Goal: Information Seeking & Learning: Learn about a topic

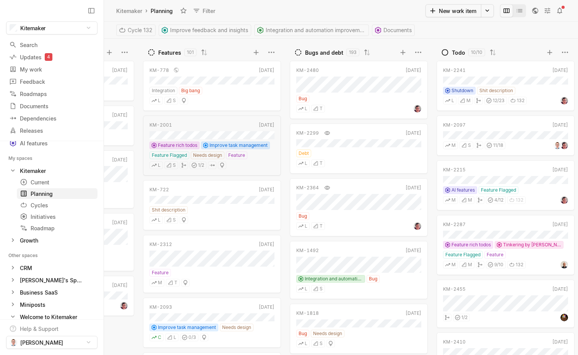
scroll to position [0, 144]
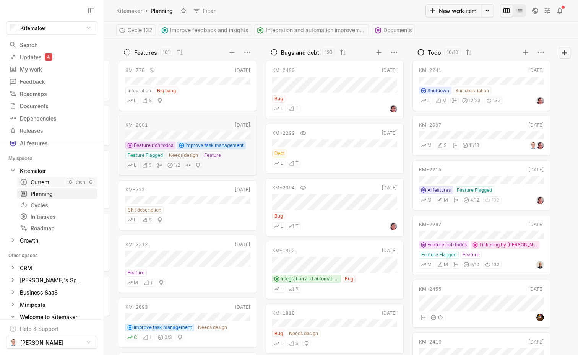
click at [42, 180] on div "Current" at bounding box center [43, 182] width 47 height 8
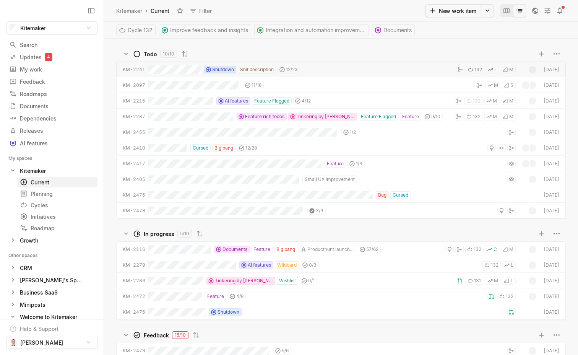
scroll to position [316, 474]
click at [506, 11] on icon "Change to mode board_view" at bounding box center [507, 11] width 8 height 8
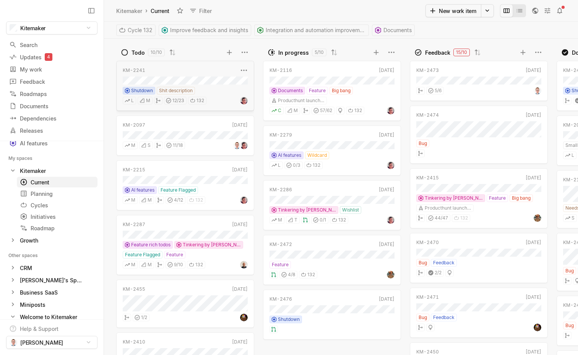
click at [206, 74] on div "KM-[DATE]" at bounding box center [185, 71] width 125 height 8
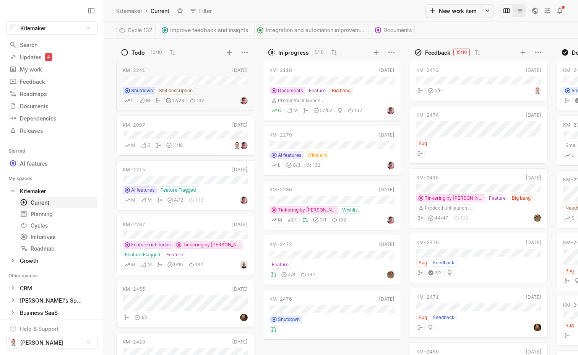
click at [432, 32] on div "Cycle 132 Improve feedback and insights Integration and automation improvements…" at bounding box center [341, 30] width 474 height 17
click at [41, 228] on div "Cycles" at bounding box center [38, 225] width 36 height 8
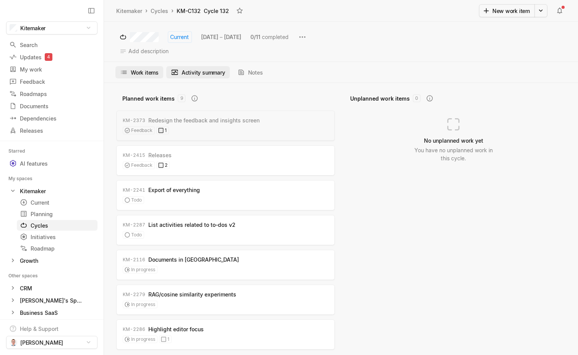
click at [149, 70] on button "Work items" at bounding box center [139, 72] width 48 height 12
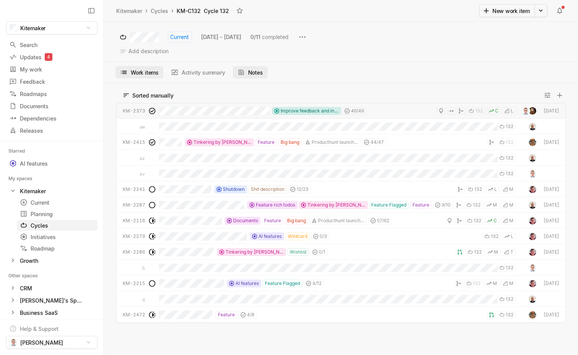
click at [258, 77] on button "Notes" at bounding box center [250, 72] width 35 height 12
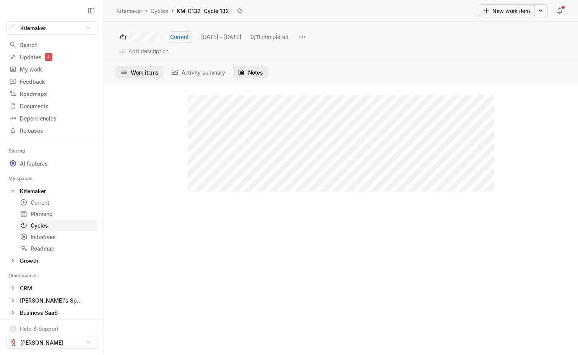
click at [151, 74] on button "Work items" at bounding box center [139, 72] width 48 height 12
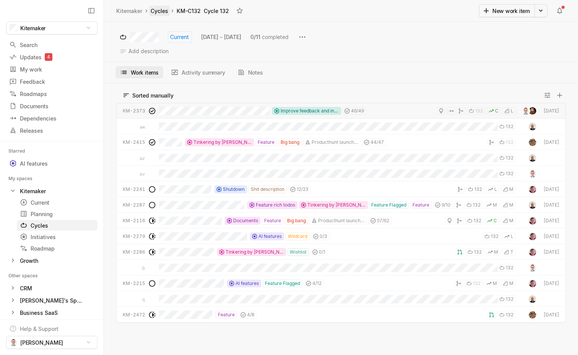
click at [156, 9] on link "Cycles" at bounding box center [159, 11] width 21 height 10
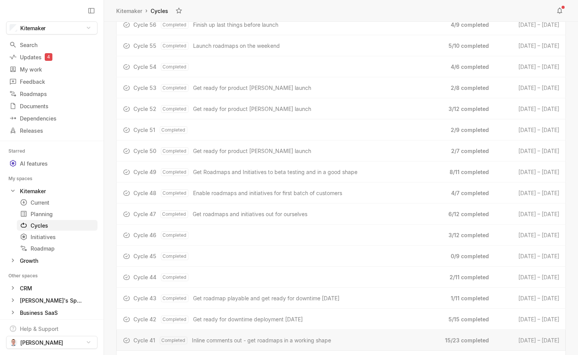
scroll to position [1633, 0]
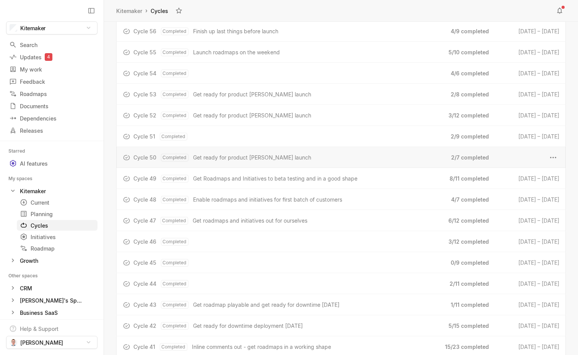
click at [229, 160] on span "Get ready for product [PERSON_NAME] launch" at bounding box center [252, 157] width 118 height 8
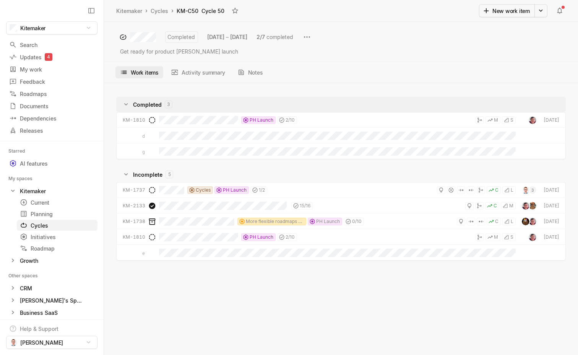
scroll to position [266, 474]
click at [165, 11] on link "Cycles" at bounding box center [159, 11] width 21 height 10
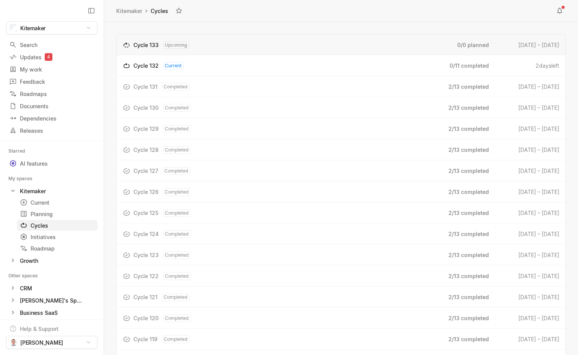
scroll to position [333, 474]
click at [223, 131] on div "Cycle 129 Completed" at bounding box center [290, 129] width 315 height 8
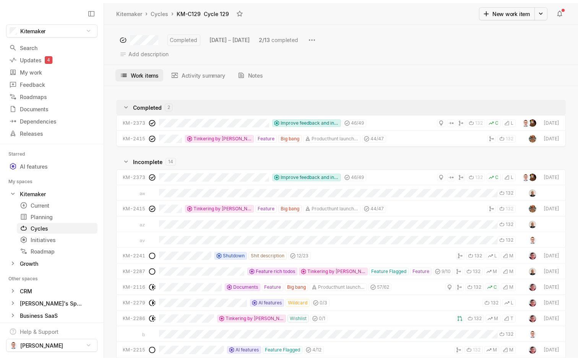
scroll to position [266, 474]
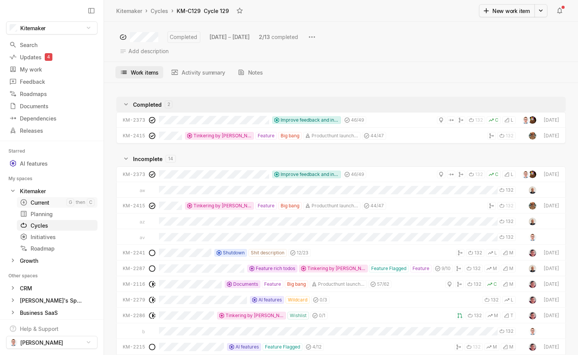
click at [44, 198] on link "Current g then c" at bounding box center [57, 202] width 81 height 11
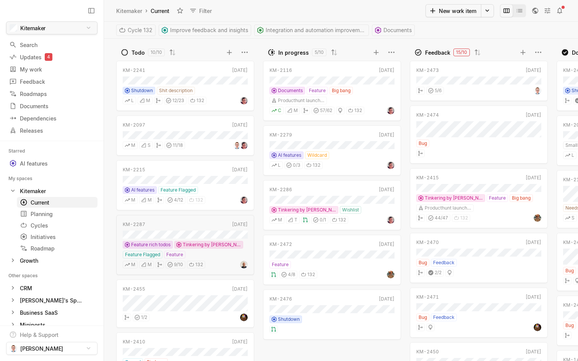
click at [76, 31] on html "Kitemaker Search / Updates 4 g then u My work = Feedback g then f Roadmaps g th…" at bounding box center [289, 180] width 578 height 361
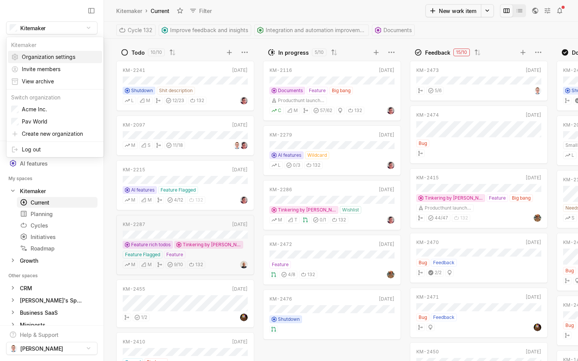
click at [70, 57] on span "Organization settings" at bounding box center [60, 57] width 77 height 12
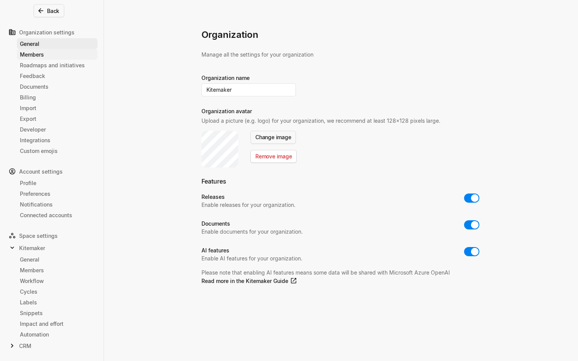
click at [58, 55] on div "Members" at bounding box center [57, 54] width 75 height 8
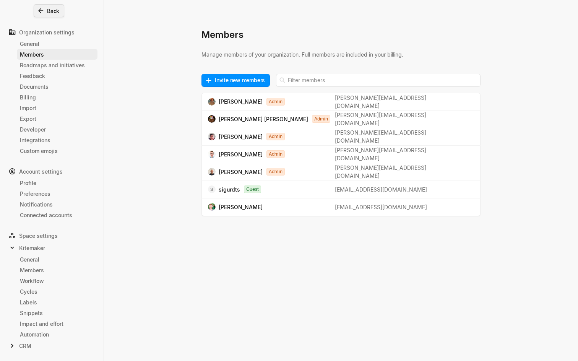
click at [49, 8] on button "Back" at bounding box center [49, 10] width 31 height 13
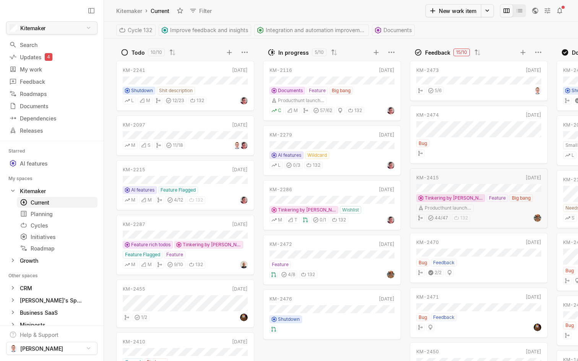
click at [71, 31] on html "Kitemaker Search / Updates 4 g then u My work = Feedback g then f Roadmaps g th…" at bounding box center [289, 180] width 578 height 361
click at [247, 12] on html "Kitemaker Search / Updates 4 g then u My work = Feedback g then f Roadmaps g th…" at bounding box center [289, 180] width 578 height 361
click at [88, 26] on html "Kitemaker Search / Updates 4 g then u My work = Feedback g then f Roadmaps g th…" at bounding box center [289, 180] width 578 height 361
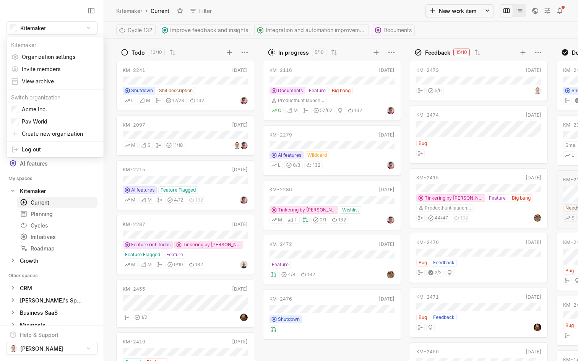
click at [270, 13] on html "Kitemaker Search / Updates 4 g then u My work = Feedback g then f Roadmaps g th…" at bounding box center [289, 180] width 578 height 361
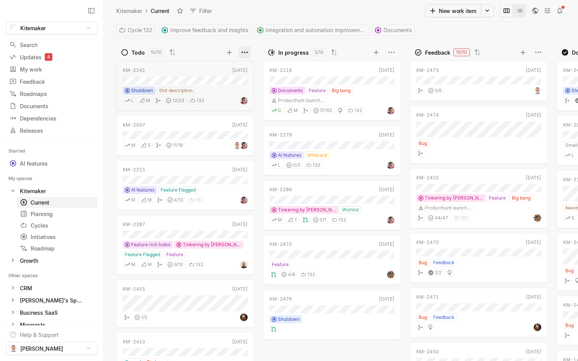
click at [249, 55] on html "Kitemaker Search / Updates 4 g then u My work = Feedback g then f Roadmaps g th…" at bounding box center [289, 180] width 578 height 361
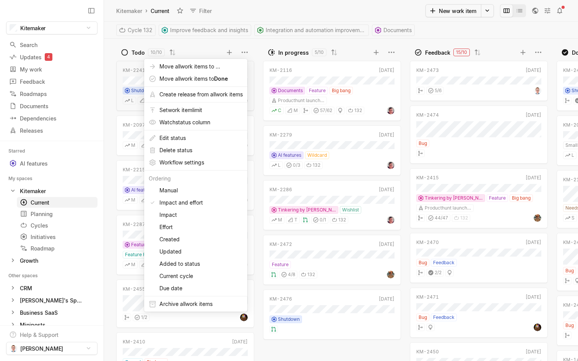
click at [190, 45] on html "Kitemaker Search / Updates 4 g then u My work = Feedback g then f Roadmaps g th…" at bounding box center [289, 180] width 578 height 361
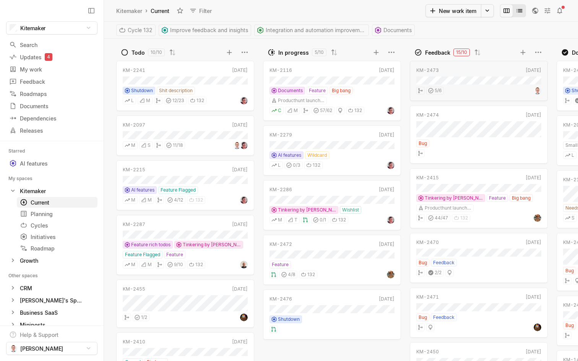
click at [522, 5] on button "Change to mode list_view" at bounding box center [519, 10] width 13 height 13
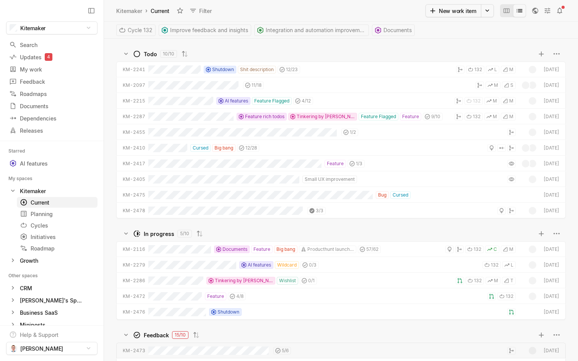
scroll to position [322, 474]
click at [45, 239] on div "Initiatives" at bounding box center [43, 237] width 47 height 8
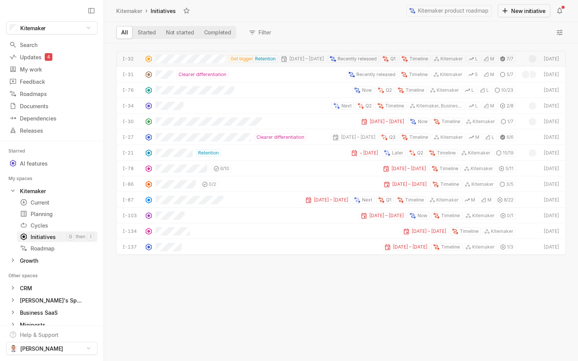
scroll to position [318, 474]
click at [44, 203] on div "Current" at bounding box center [43, 202] width 47 height 8
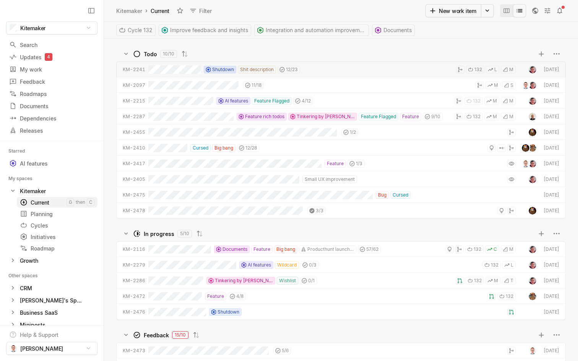
scroll to position [322, 474]
click at [37, 80] on div "Feedback" at bounding box center [37, 82] width 57 height 8
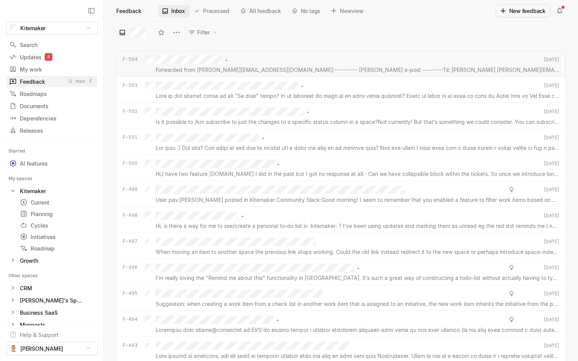
scroll to position [318, 474]
click at [40, 200] on div "Current" at bounding box center [43, 202] width 47 height 8
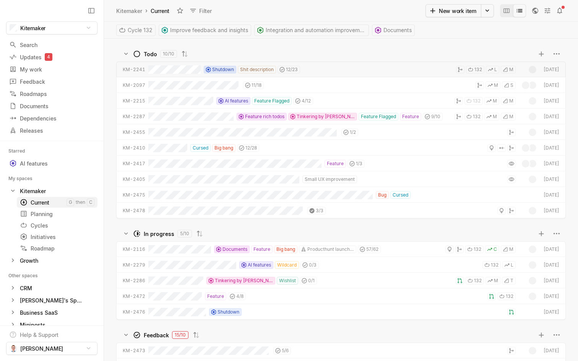
scroll to position [322, 474]
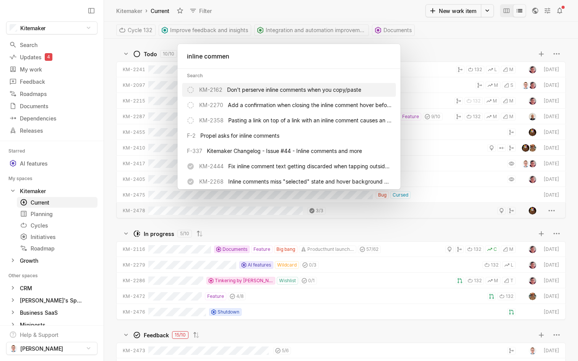
type input "inline comment"
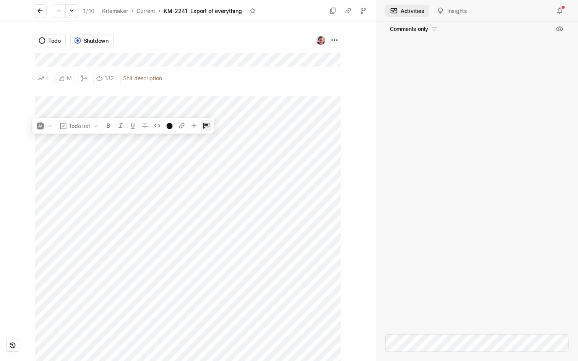
click at [203, 125] on icon at bounding box center [207, 126] width 8 height 8
click at [39, 10] on icon at bounding box center [40, 11] width 8 height 8
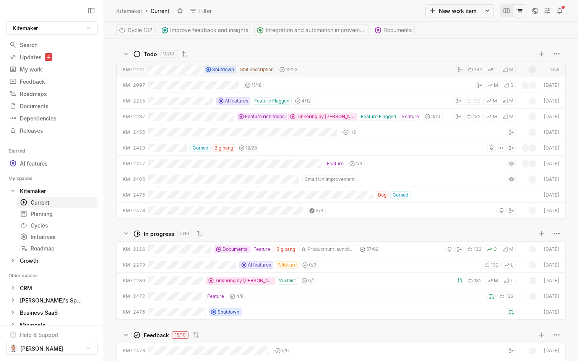
scroll to position [322, 474]
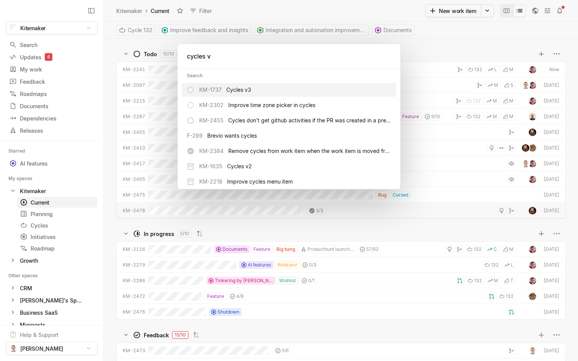
type input "cycles v3"
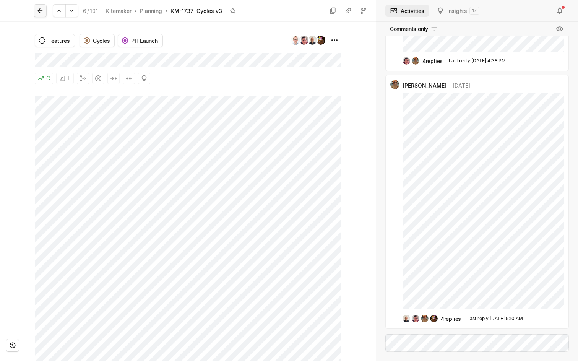
click at [36, 9] on icon at bounding box center [40, 11] width 8 height 8
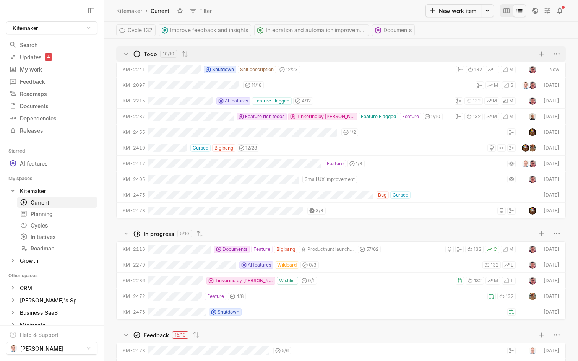
scroll to position [322, 474]
click at [43, 226] on div "Cycles" at bounding box center [38, 225] width 36 height 8
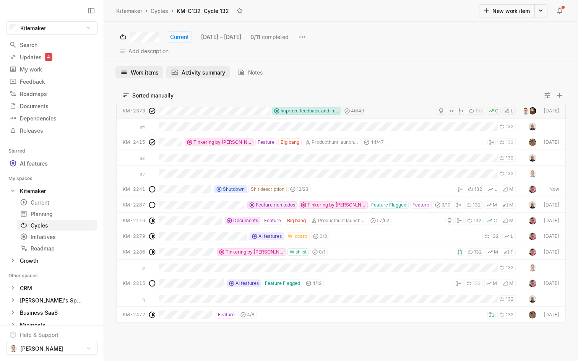
click at [199, 74] on button "Activity summary" at bounding box center [197, 72] width 63 height 12
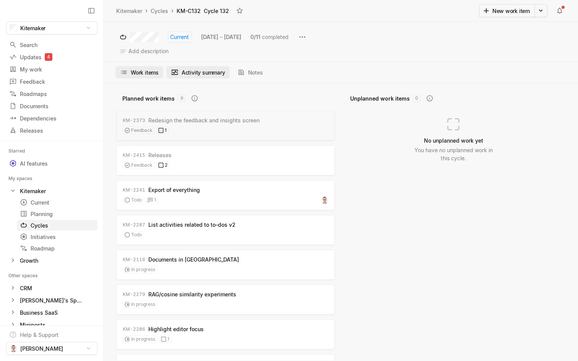
click at [149, 75] on button "Work items" at bounding box center [139, 72] width 48 height 12
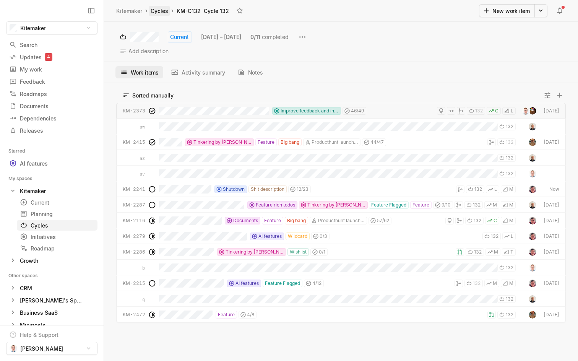
click at [159, 12] on link "Cycles" at bounding box center [159, 11] width 21 height 10
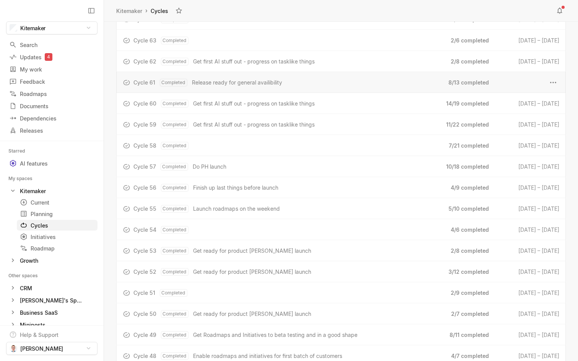
scroll to position [1452, 0]
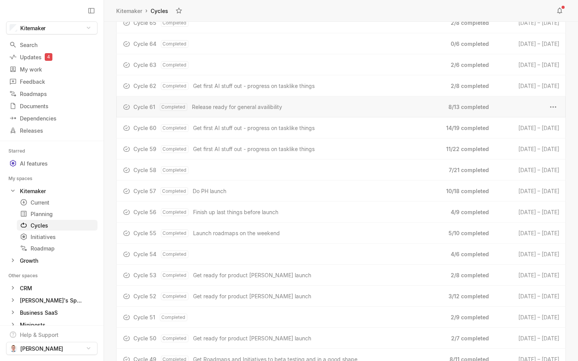
click at [229, 110] on span "Release ready for general availibility" at bounding box center [237, 107] width 90 height 8
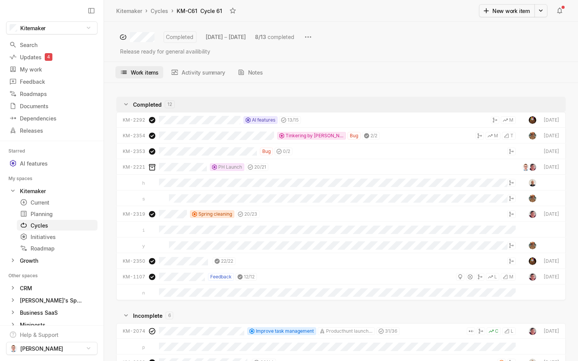
scroll to position [272, 474]
click at [204, 73] on button "Activity summary" at bounding box center [197, 72] width 63 height 12
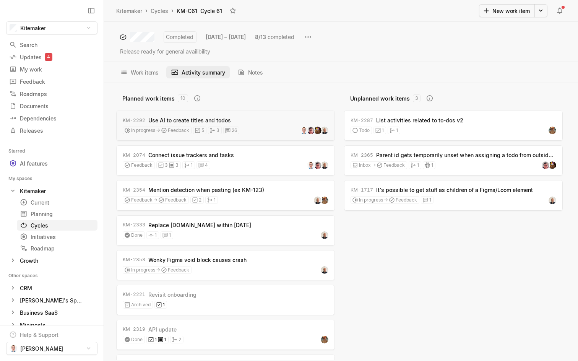
click at [260, 64] on div "Work items Activity summary Notes" at bounding box center [341, 72] width 474 height 21
click at [253, 70] on button "Notes" at bounding box center [250, 72] width 35 height 12
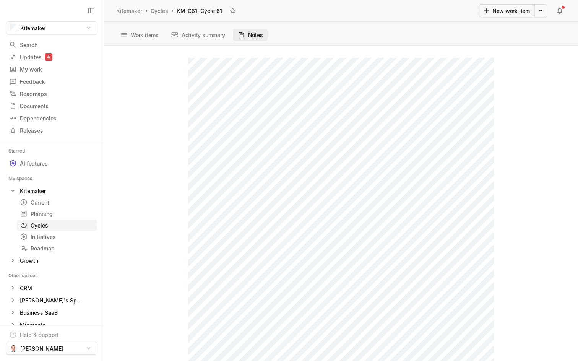
scroll to position [0, 0]
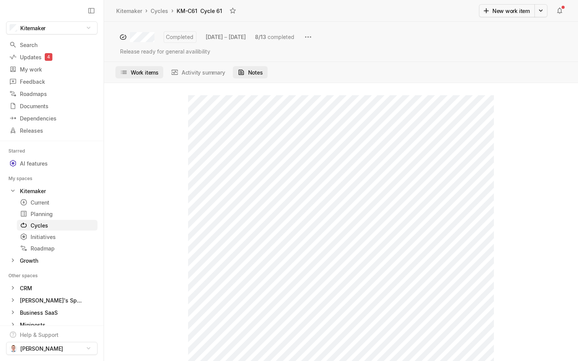
click at [143, 73] on button "Work items" at bounding box center [139, 72] width 48 height 12
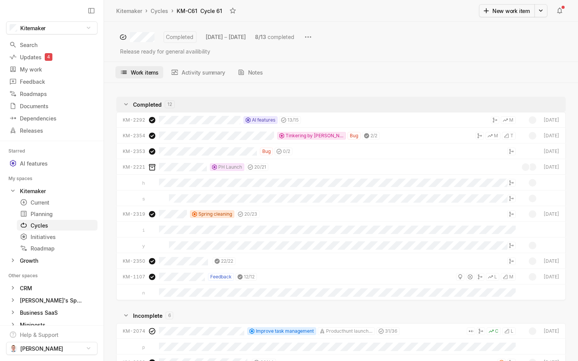
scroll to position [272, 474]
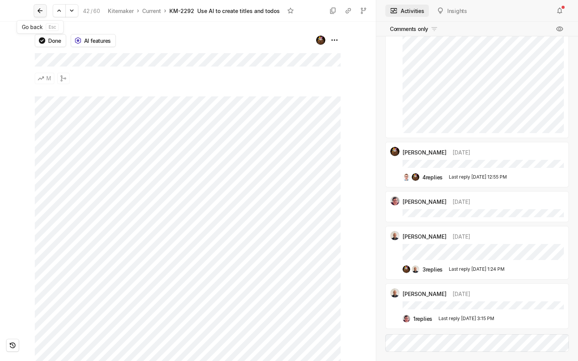
click at [41, 13] on icon at bounding box center [40, 11] width 8 height 8
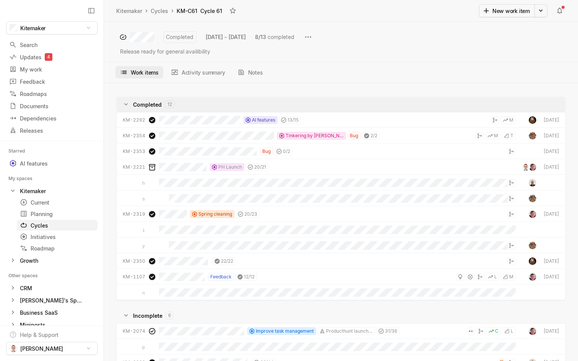
scroll to position [272, 474]
click at [43, 203] on div "Current" at bounding box center [43, 202] width 47 height 8
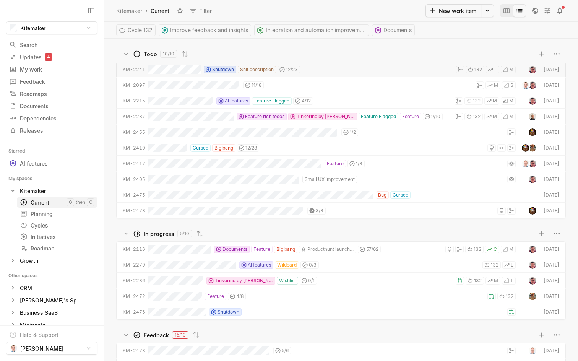
scroll to position [322, 474]
click at [503, 9] on icon "Change to mode board_view" at bounding box center [507, 11] width 8 height 8
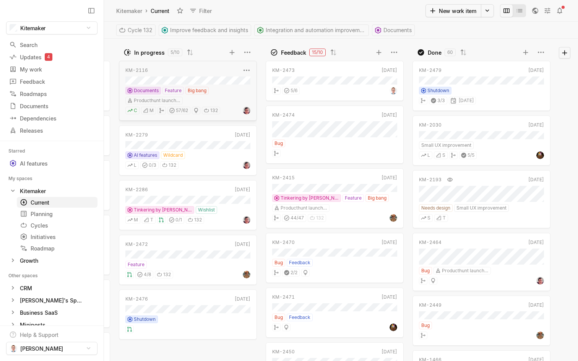
scroll to position [0, 0]
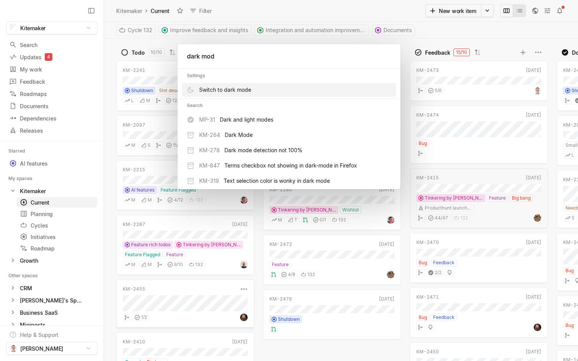
type input "dark mode"
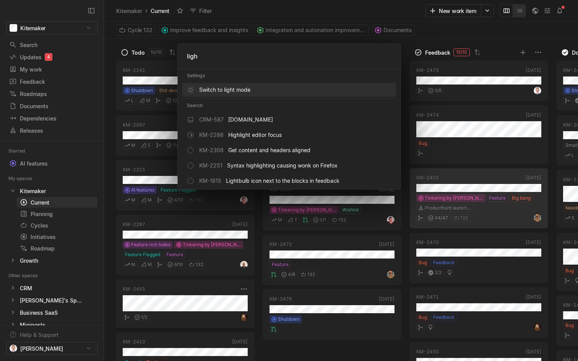
type input "light"
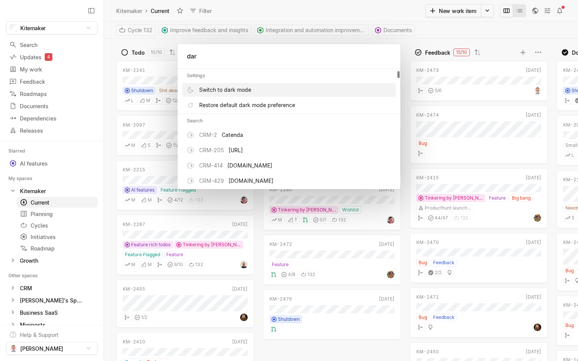
type input "dark"
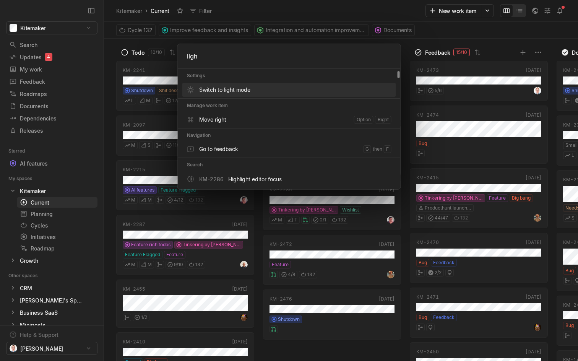
type input "light"
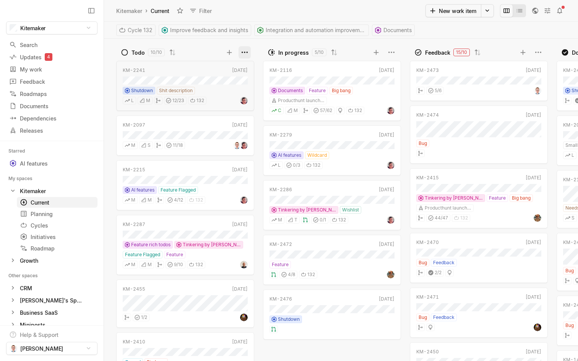
click at [249, 53] on html "Kitemaker Search / Updates 4 g then u My work = Feedback g then f Roadmaps g th…" at bounding box center [289, 180] width 578 height 361
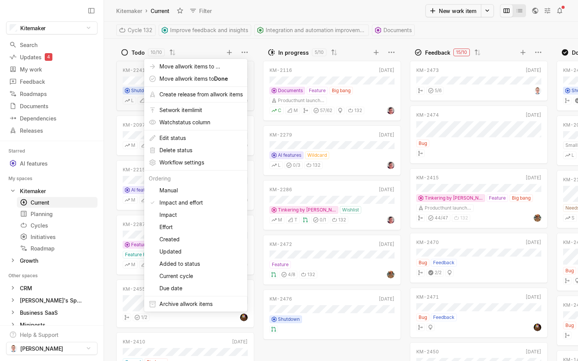
click at [256, 44] on html "Kitemaker Search / Updates 4 g then u My work = Feedback g then f Roadmaps g th…" at bounding box center [289, 180] width 578 height 361
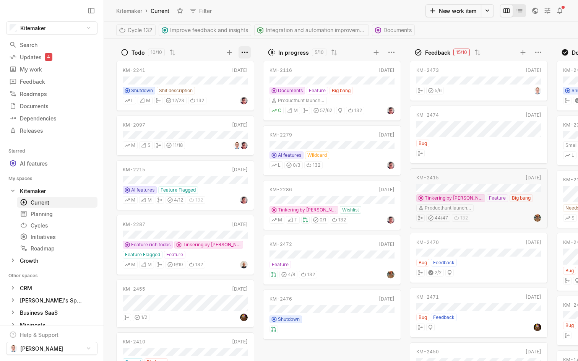
click at [246, 51] on html "Kitemaker Search / Updates 4 g then u My work = Feedback g then f Roadmaps g th…" at bounding box center [289, 180] width 578 height 361
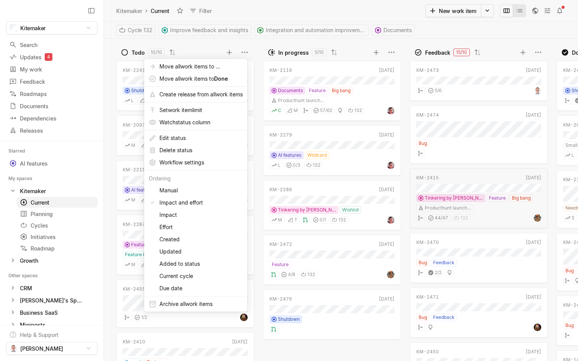
click at [394, 51] on html "Kitemaker Search / Updates 4 g then u My work = Feedback g then f Roadmaps g th…" at bounding box center [289, 180] width 578 height 361
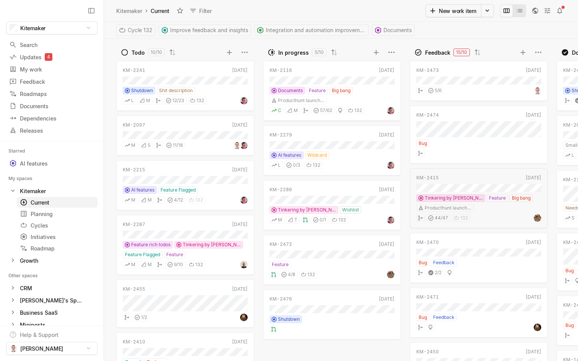
click at [394, 51] on html "Kitemaker Search / Updates 4 g then u My work = Feedback g then f Roadmaps g th…" at bounding box center [289, 180] width 578 height 361
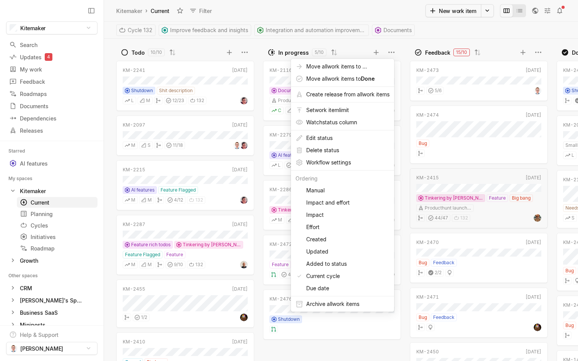
click at [365, 44] on html "Kitemaker Search / Updates 4 g then u My work = Feedback g then f Roadmaps g th…" at bounding box center [289, 180] width 578 height 361
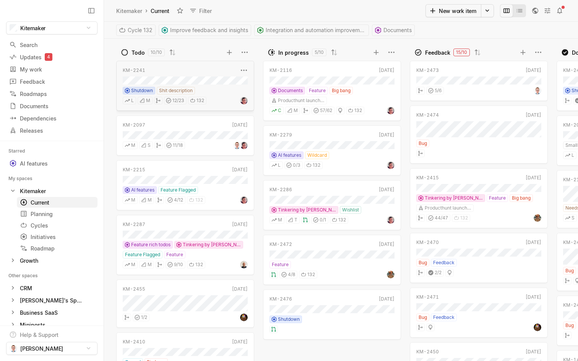
click at [217, 86] on div "KM-2241 [DATE] Shutdown Shit description [PERSON_NAME] 12 / 23 132" at bounding box center [185, 86] width 138 height 50
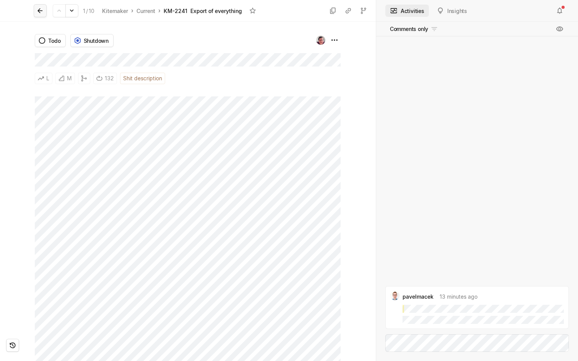
click at [41, 11] on icon at bounding box center [40, 11] width 8 height 8
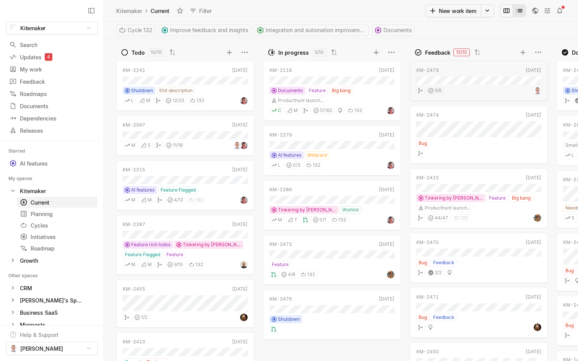
click at [518, 11] on icon "Change to mode list_view" at bounding box center [520, 11] width 8 height 8
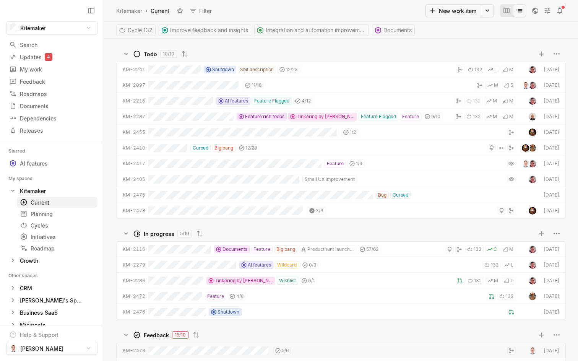
scroll to position [322, 474]
click at [43, 234] on div "Initiatives" at bounding box center [43, 237] width 47 height 8
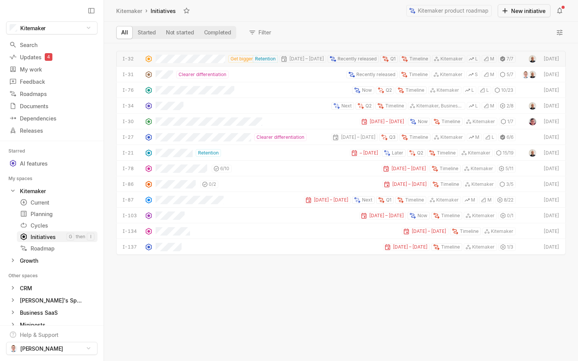
scroll to position [318, 474]
click at [39, 83] on div "Feedback" at bounding box center [37, 82] width 57 height 8
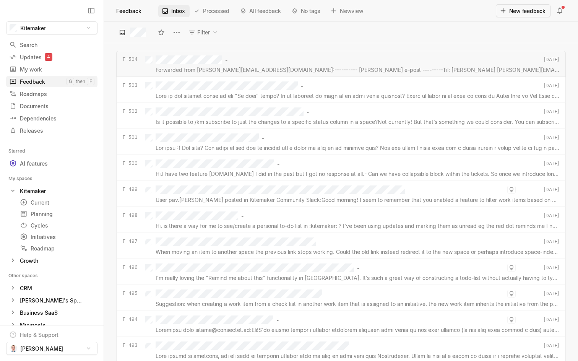
scroll to position [318, 474]
click at [553, 60] on html "Kitemaker Search / Updates 4 g then u My work = Feedback g then f Roadmaps g th…" at bounding box center [289, 180] width 578 height 361
click at [555, 59] on html "Kitemaker Search / Updates 4 g then u My work = Feedback g then f Roadmaps g th…" at bounding box center [289, 180] width 578 height 361
click at [306, 37] on html "Kitemaker Search / Updates 4 g then u My work = Feedback g then f Roadmaps g th…" at bounding box center [289, 180] width 578 height 361
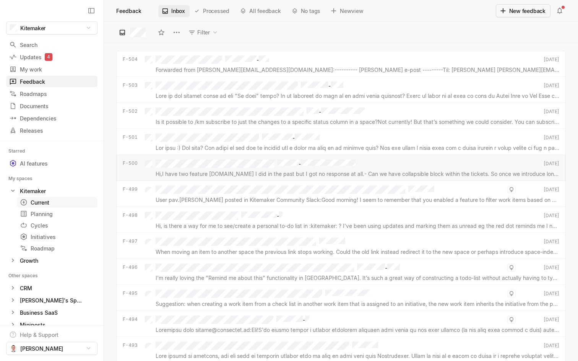
click at [44, 201] on div "Current" at bounding box center [43, 202] width 47 height 8
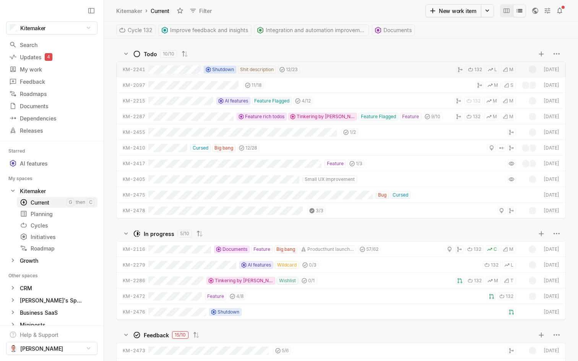
scroll to position [322, 474]
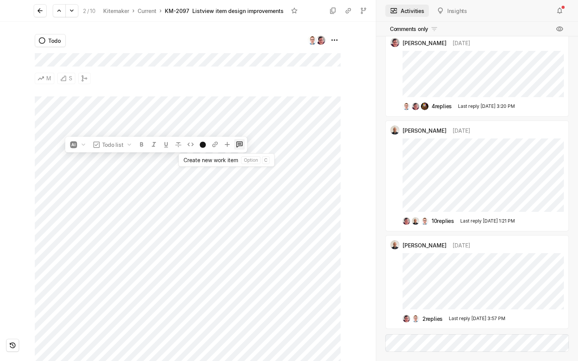
click at [238, 146] on icon at bounding box center [240, 145] width 8 height 8
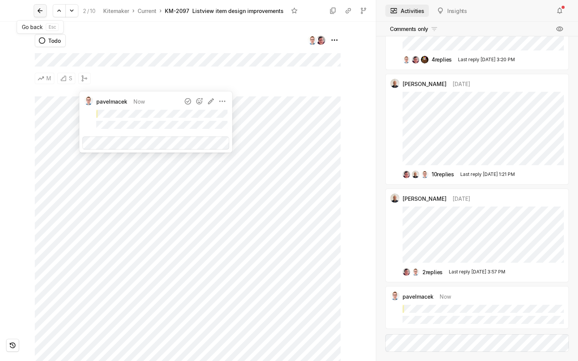
click at [41, 9] on icon at bounding box center [40, 11] width 8 height 8
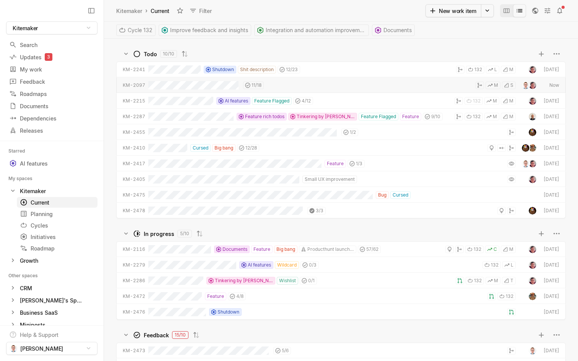
scroll to position [322, 474]
click at [508, 10] on icon "Change to mode board_view" at bounding box center [507, 11] width 8 height 8
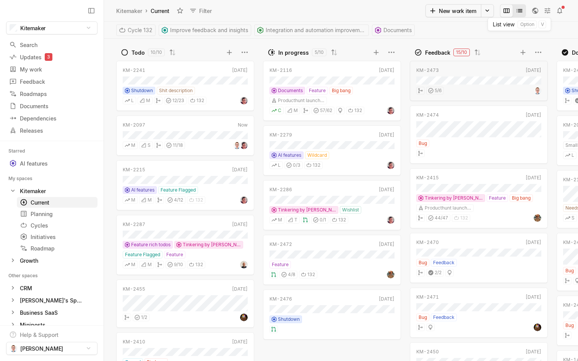
click at [521, 10] on icon "Change to mode list_view" at bounding box center [520, 11] width 8 height 8
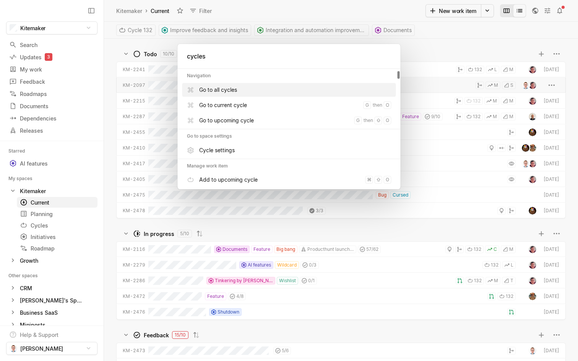
type input "cycles v"
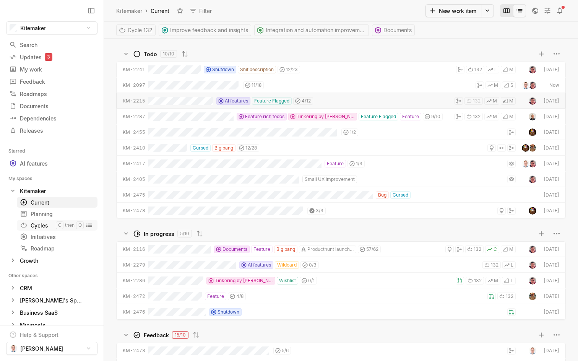
click at [47, 227] on div "Cycles" at bounding box center [38, 225] width 36 height 8
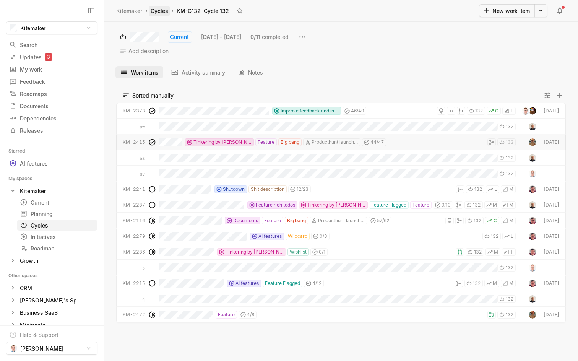
click at [162, 10] on link "Cycles" at bounding box center [159, 11] width 21 height 10
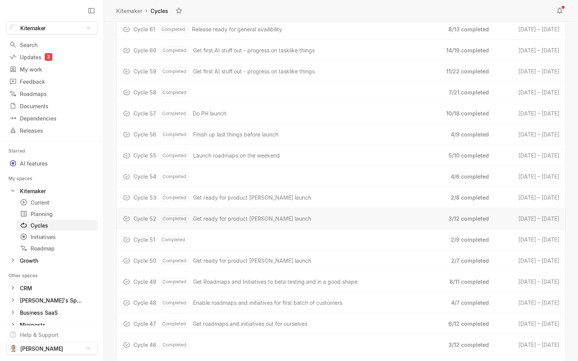
scroll to position [1604, 0]
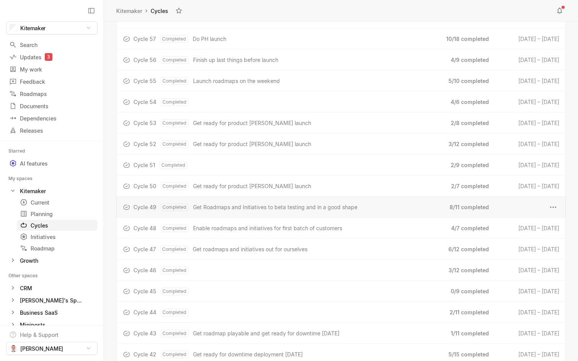
click at [245, 210] on span "Get Roadmaps and Initiatives to beta testing and in a good shape" at bounding box center [275, 207] width 164 height 8
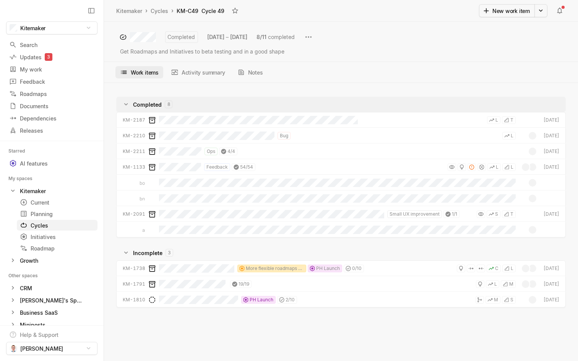
scroll to position [272, 474]
click at [159, 9] on link "Cycles" at bounding box center [159, 11] width 21 height 10
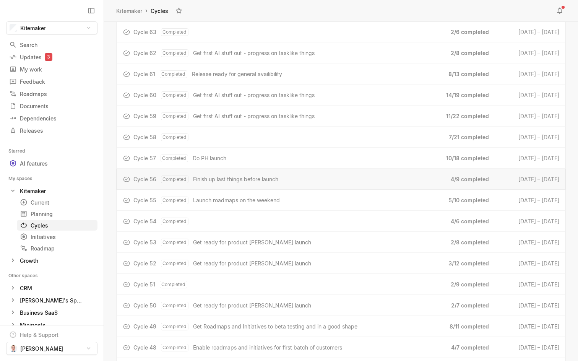
scroll to position [1479, 0]
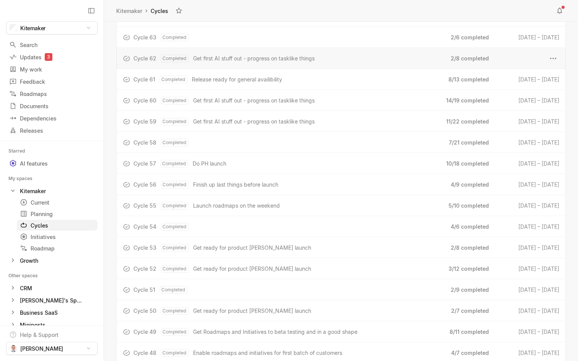
click at [229, 62] on span "Get first AI stuff out - progress on tasklike things" at bounding box center [254, 58] width 122 height 8
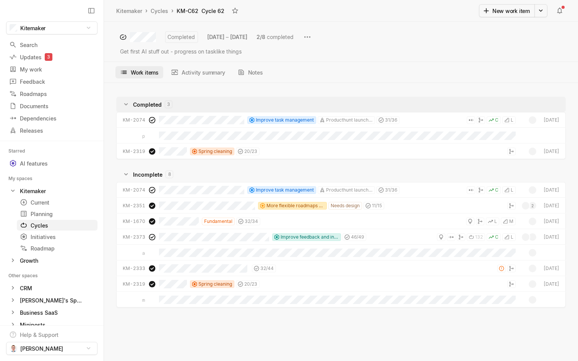
scroll to position [272, 474]
click at [207, 72] on button "Activity summary" at bounding box center [197, 72] width 63 height 12
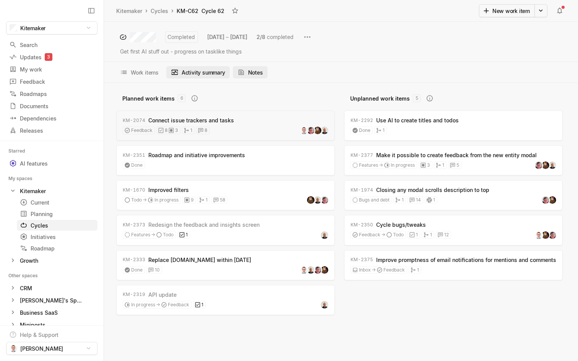
click at [253, 69] on button "Notes" at bounding box center [250, 72] width 35 height 12
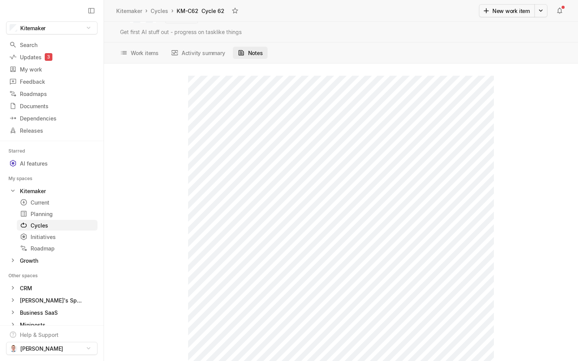
scroll to position [0, 0]
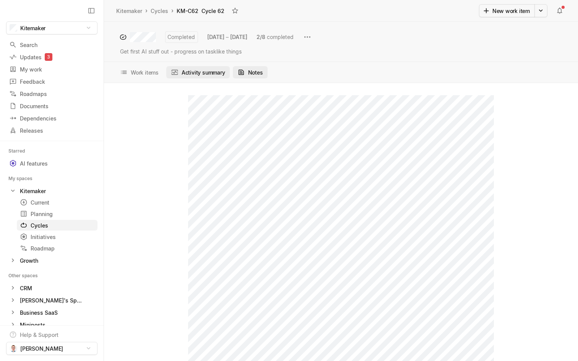
click at [212, 68] on button "Activity summary" at bounding box center [197, 72] width 63 height 12
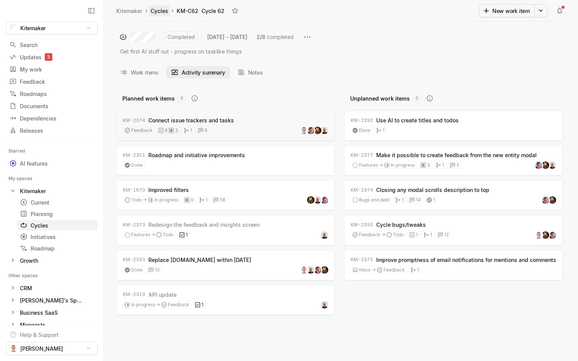
click at [162, 13] on link "Cycles" at bounding box center [159, 11] width 21 height 10
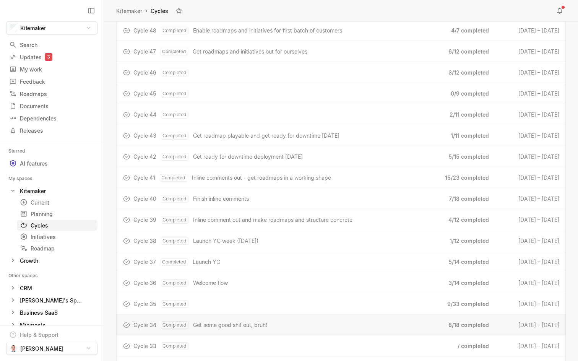
scroll to position [1801, 0]
click at [220, 179] on span "Inline comments out - get roadmaps in a working shape" at bounding box center [261, 178] width 139 height 8
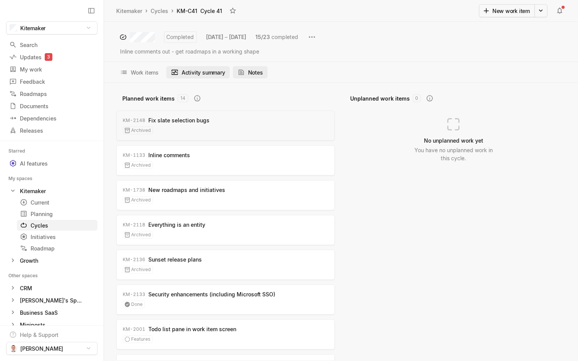
click at [250, 70] on button "Notes" at bounding box center [250, 72] width 35 height 12
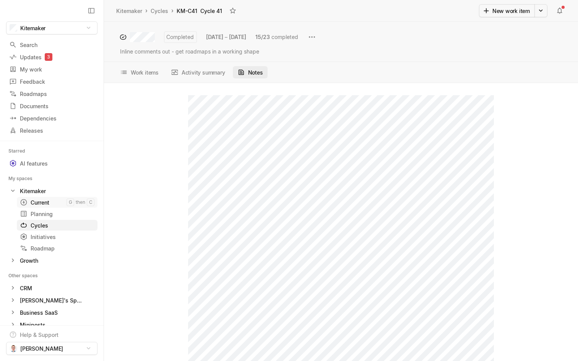
click at [38, 202] on div "Current" at bounding box center [43, 202] width 47 height 8
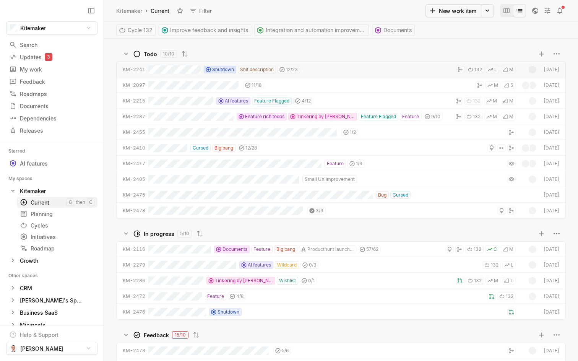
scroll to position [322, 474]
click at [36, 202] on div "Current" at bounding box center [43, 202] width 47 height 8
click at [505, 8] on icon "Change to mode board_view" at bounding box center [507, 11] width 8 height 8
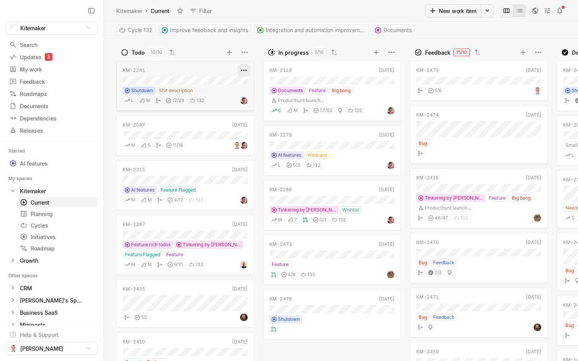
click at [246, 70] on html "Kitemaker Search / Updates 3 g then u My work = Feedback g then f Roadmaps g th…" at bounding box center [289, 180] width 578 height 361
click at [470, 28] on html "Kitemaker Search / Updates 3 g then u My work = Feedback g then f Roadmaps g th…" at bounding box center [289, 180] width 578 height 361
click at [537, 52] on html "Kitemaker Search / Updates 3 g then u My work = Feedback g then f Roadmaps g th…" at bounding box center [289, 180] width 578 height 361
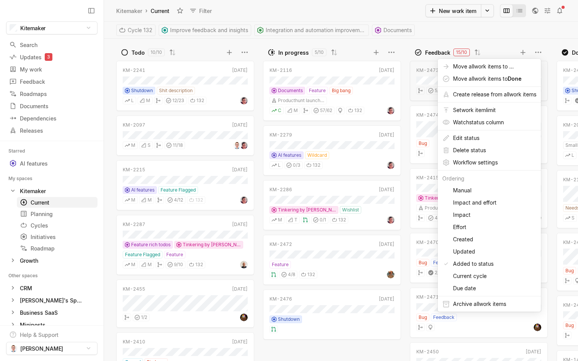
click at [468, 23] on html "Kitemaker Search / Updates 3 g then u My work = Feedback g then f Roadmaps g th…" at bounding box center [289, 180] width 578 height 361
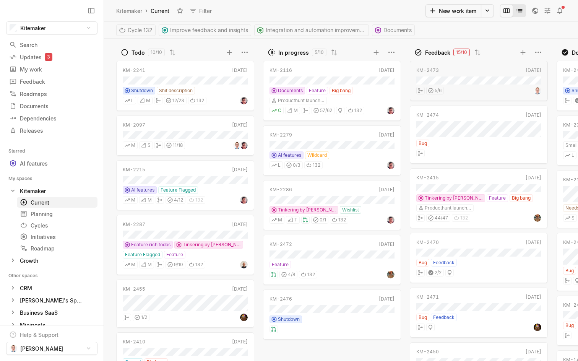
click at [521, 12] on icon "Change to mode list_view" at bounding box center [520, 10] width 6 height 3
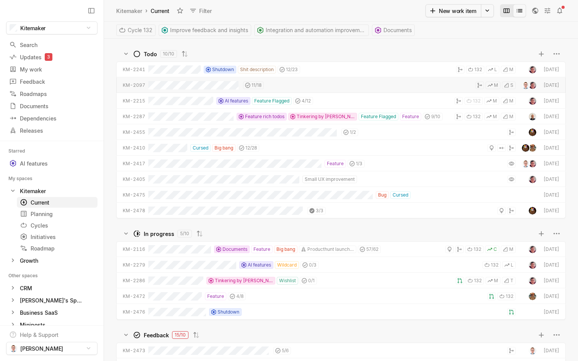
click at [509, 10] on icon "Change to mode board_view" at bounding box center [507, 10] width 6 height 5
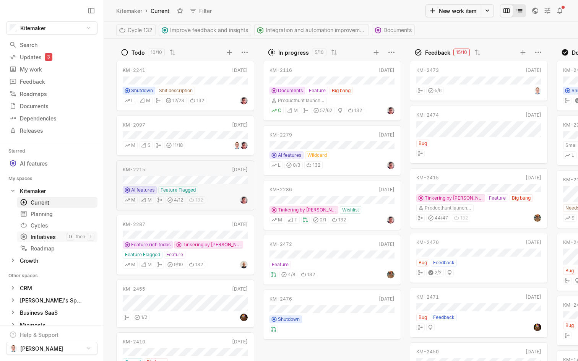
click at [43, 238] on div "Initiatives" at bounding box center [43, 237] width 47 height 8
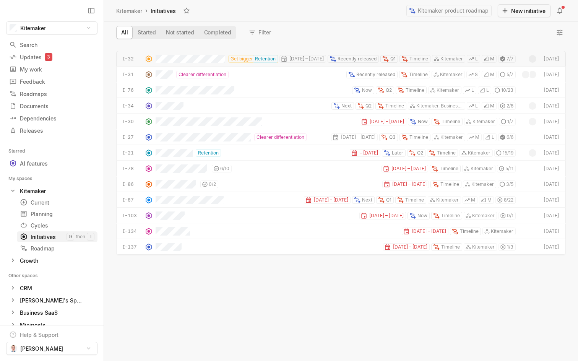
scroll to position [318, 474]
click at [32, 79] on div "Feedback" at bounding box center [37, 82] width 57 height 8
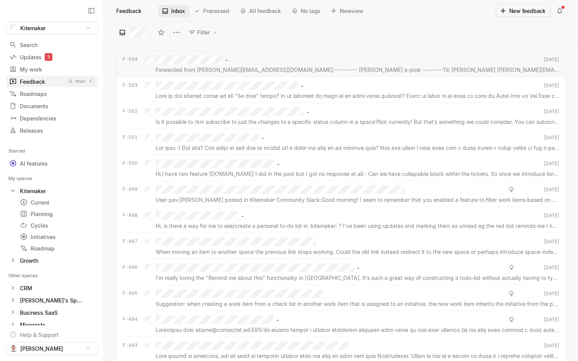
scroll to position [318, 474]
click at [40, 203] on div "Current" at bounding box center [43, 202] width 47 height 8
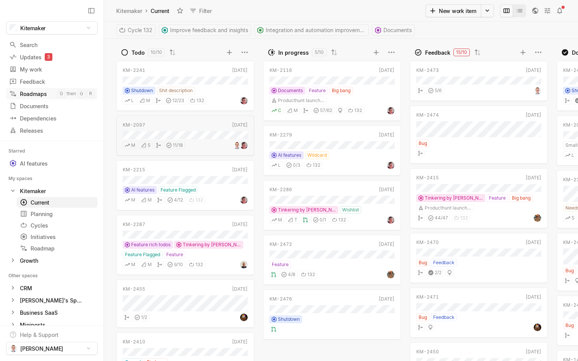
click at [41, 94] on div "Roadmaps" at bounding box center [33, 94] width 48 height 8
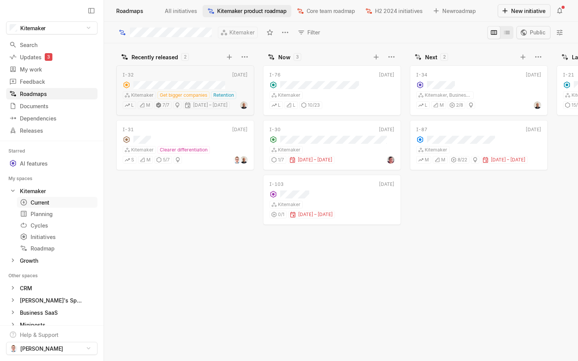
click at [46, 201] on div "Current" at bounding box center [43, 202] width 47 height 8
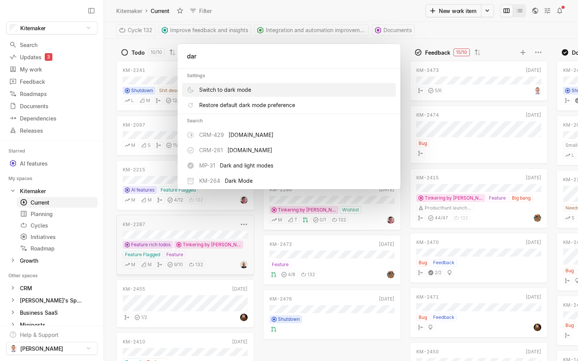
type input "dark"
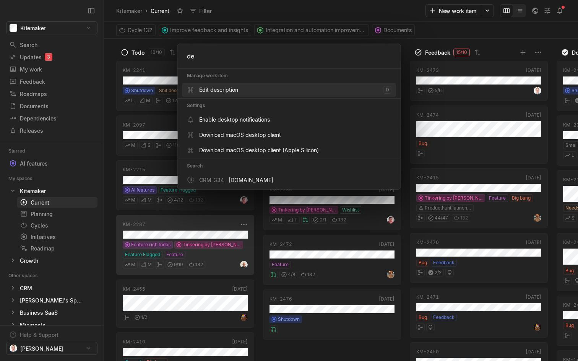
type input "d"
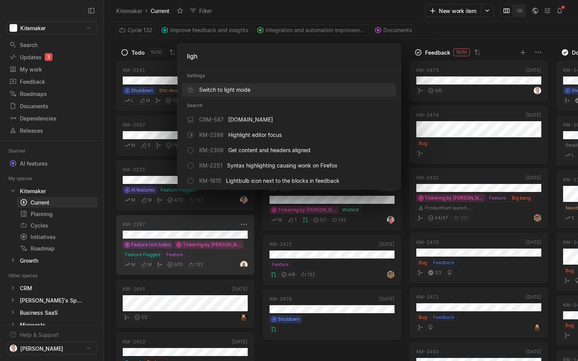
type input "light"
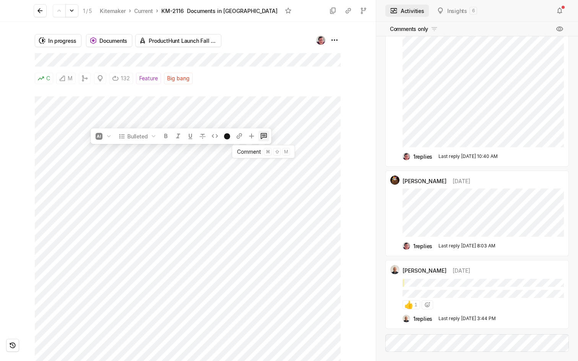
click at [265, 135] on icon at bounding box center [264, 136] width 4 height 2
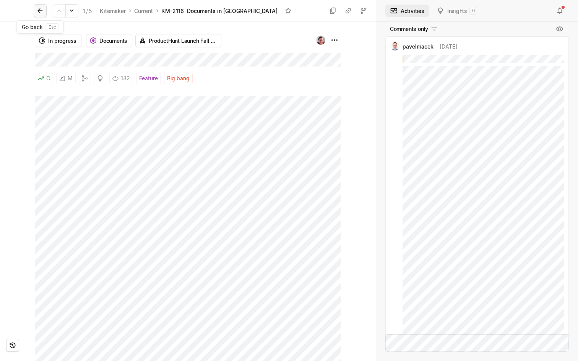
click at [39, 9] on icon at bounding box center [39, 10] width 5 height 5
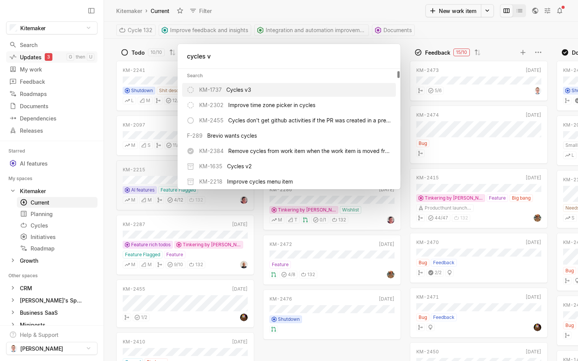
type input "cycles v3"
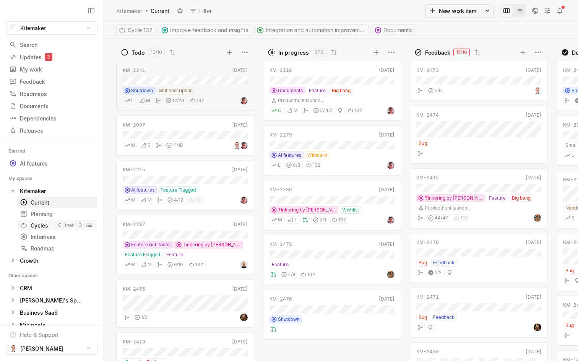
click at [38, 226] on div "Cycles" at bounding box center [38, 225] width 36 height 8
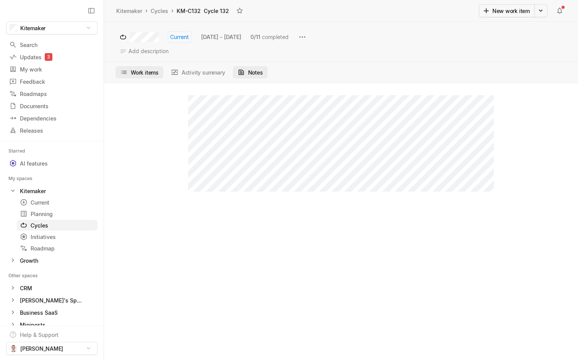
click at [153, 70] on button "Work items" at bounding box center [139, 72] width 48 height 12
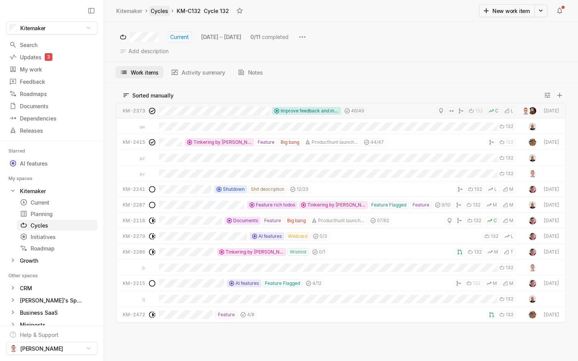
click at [166, 13] on link "Cycles" at bounding box center [159, 11] width 21 height 10
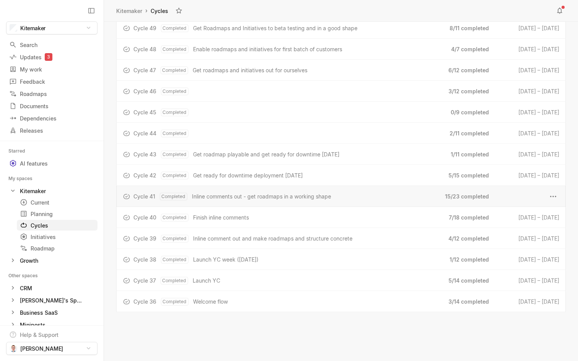
scroll to position [1685, 0]
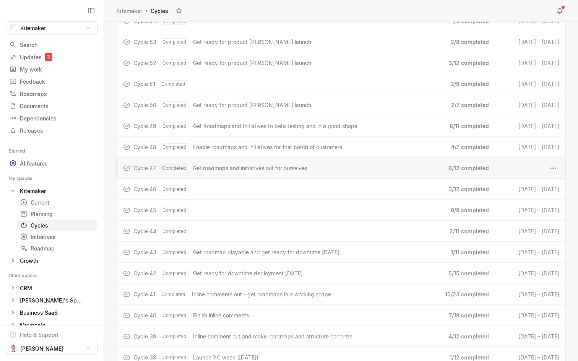
click at [247, 169] on span "Get roadmaps and initiatives out for ourselves" at bounding box center [250, 168] width 115 height 8
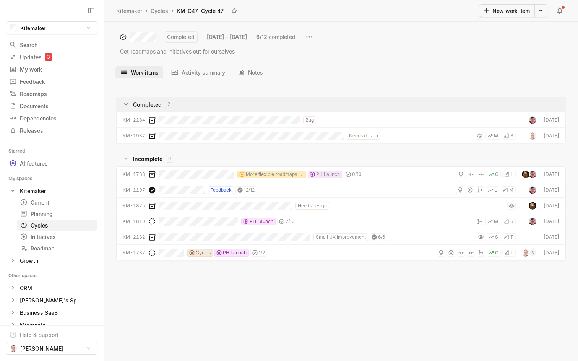
scroll to position [272, 474]
click at [159, 11] on link "Cycles" at bounding box center [159, 11] width 21 height 10
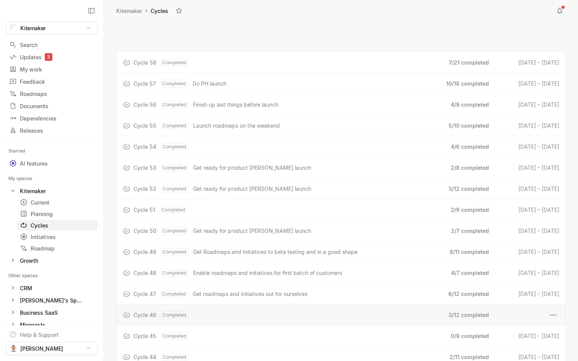
scroll to position [1621, 0]
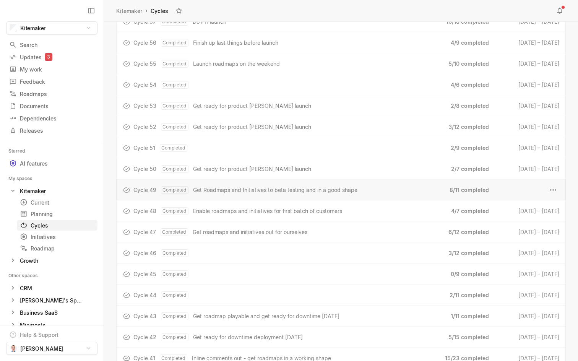
click at [289, 192] on span "Get Roadmaps and Initiatives to beta testing and in a good shape" at bounding box center [275, 190] width 164 height 8
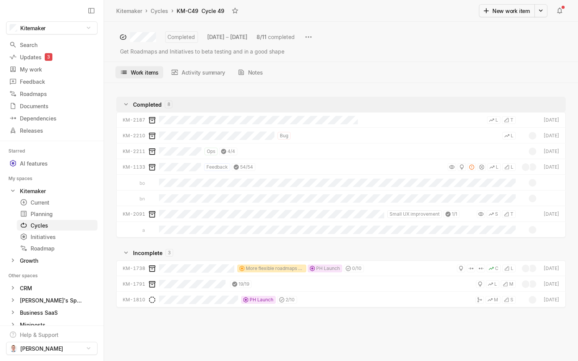
scroll to position [272, 474]
click at [209, 74] on button "Activity summary" at bounding box center [197, 72] width 63 height 12
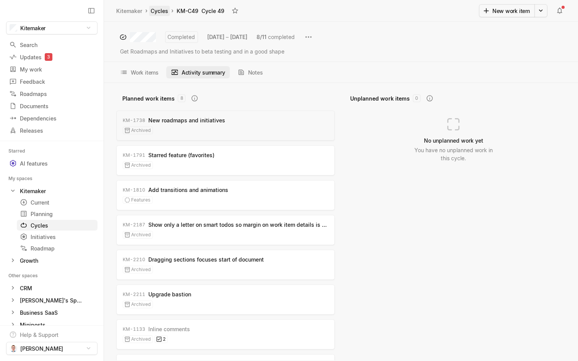
click at [163, 7] on link "Cycles" at bounding box center [159, 11] width 21 height 10
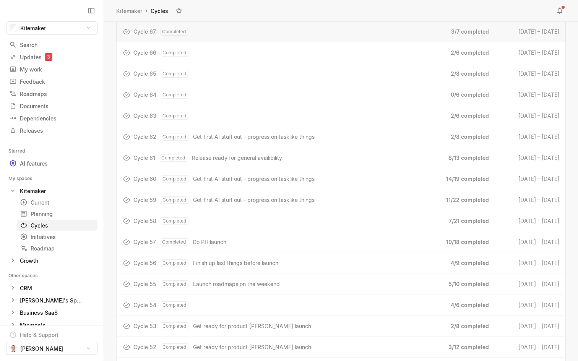
scroll to position [1400, 0]
click at [266, 161] on span "Release ready for general availibility" at bounding box center [237, 159] width 90 height 8
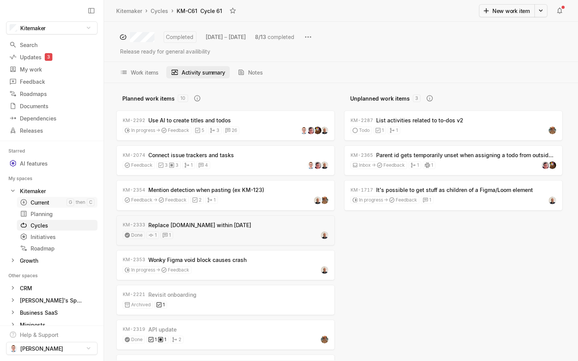
click at [47, 200] on div "Current" at bounding box center [43, 202] width 47 height 8
